Goal: Navigation & Orientation: Find specific page/section

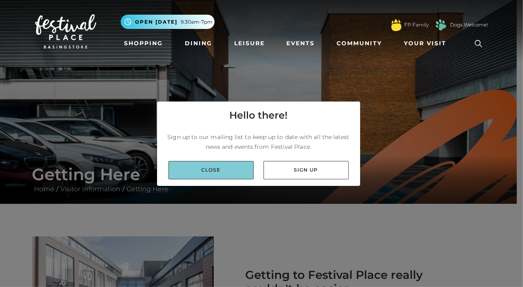
click at [218, 173] on link "Close" at bounding box center [210, 170] width 85 height 18
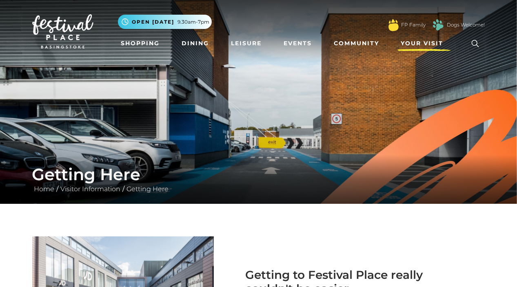
click at [418, 45] on span "Your Visit" at bounding box center [422, 43] width 42 height 9
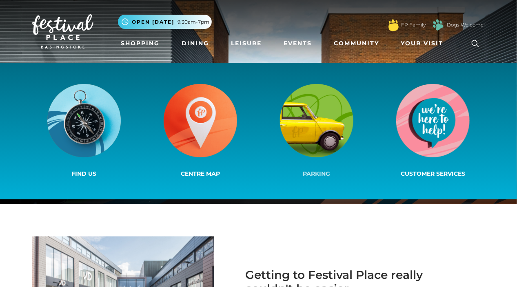
click at [308, 155] on img at bounding box center [316, 120] width 73 height 73
